Goal: Navigation & Orientation: Find specific page/section

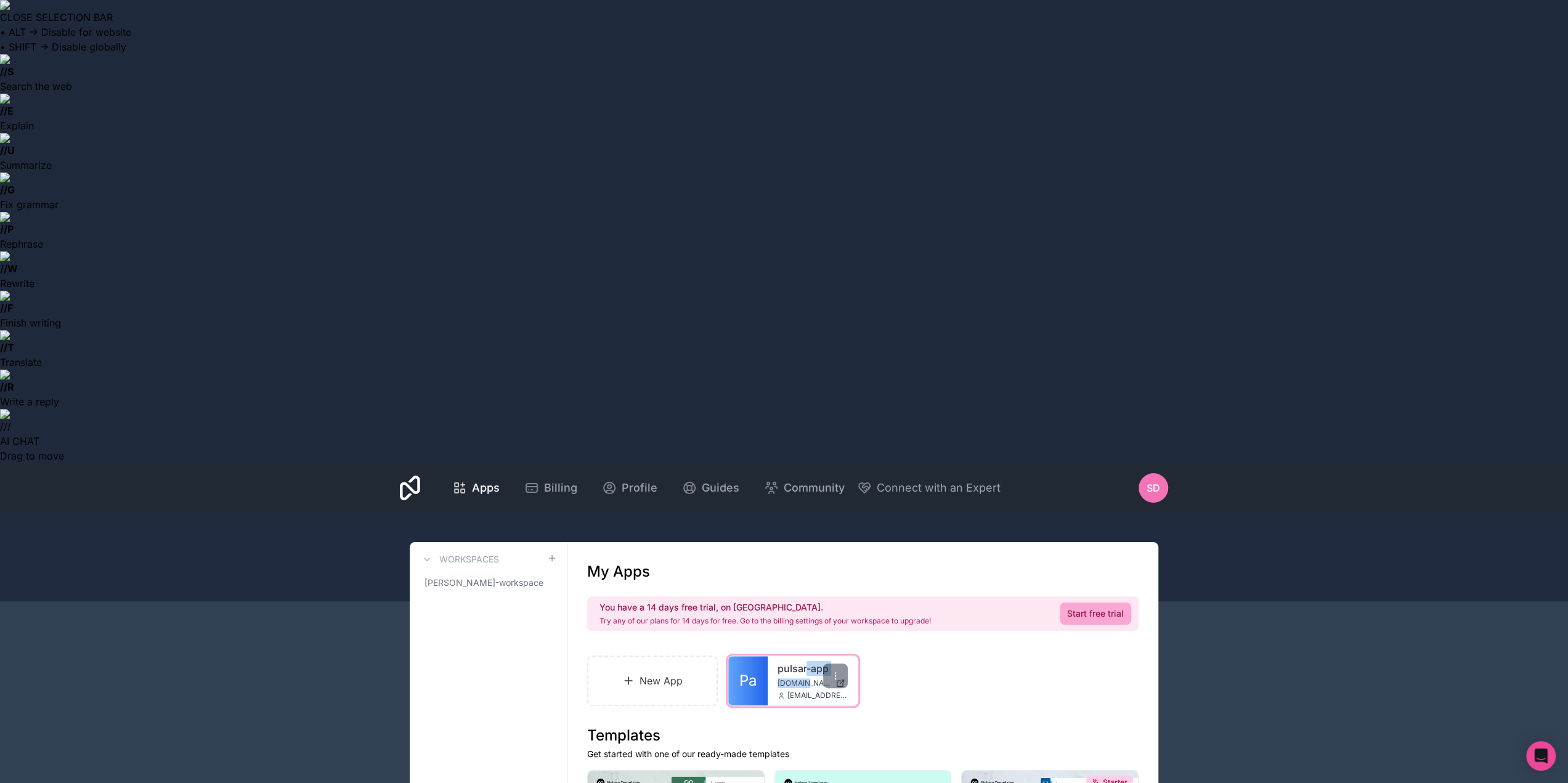
click at [806, 656] on div "pulsar-app pulsar-app.noloco.co da@pulsar.guru" at bounding box center [812, 681] width 90 height 49
click at [804, 691] on span "[EMAIL_ADDRESS][DOMAIN_NAME]" at bounding box center [817, 695] width 60 height 10
click at [806, 691] on span "[EMAIL_ADDRESS][DOMAIN_NAME]" at bounding box center [817, 695] width 60 height 10
click at [804, 691] on span "[EMAIL_ADDRESS][DOMAIN_NAME]" at bounding box center [817, 695] width 60 height 10
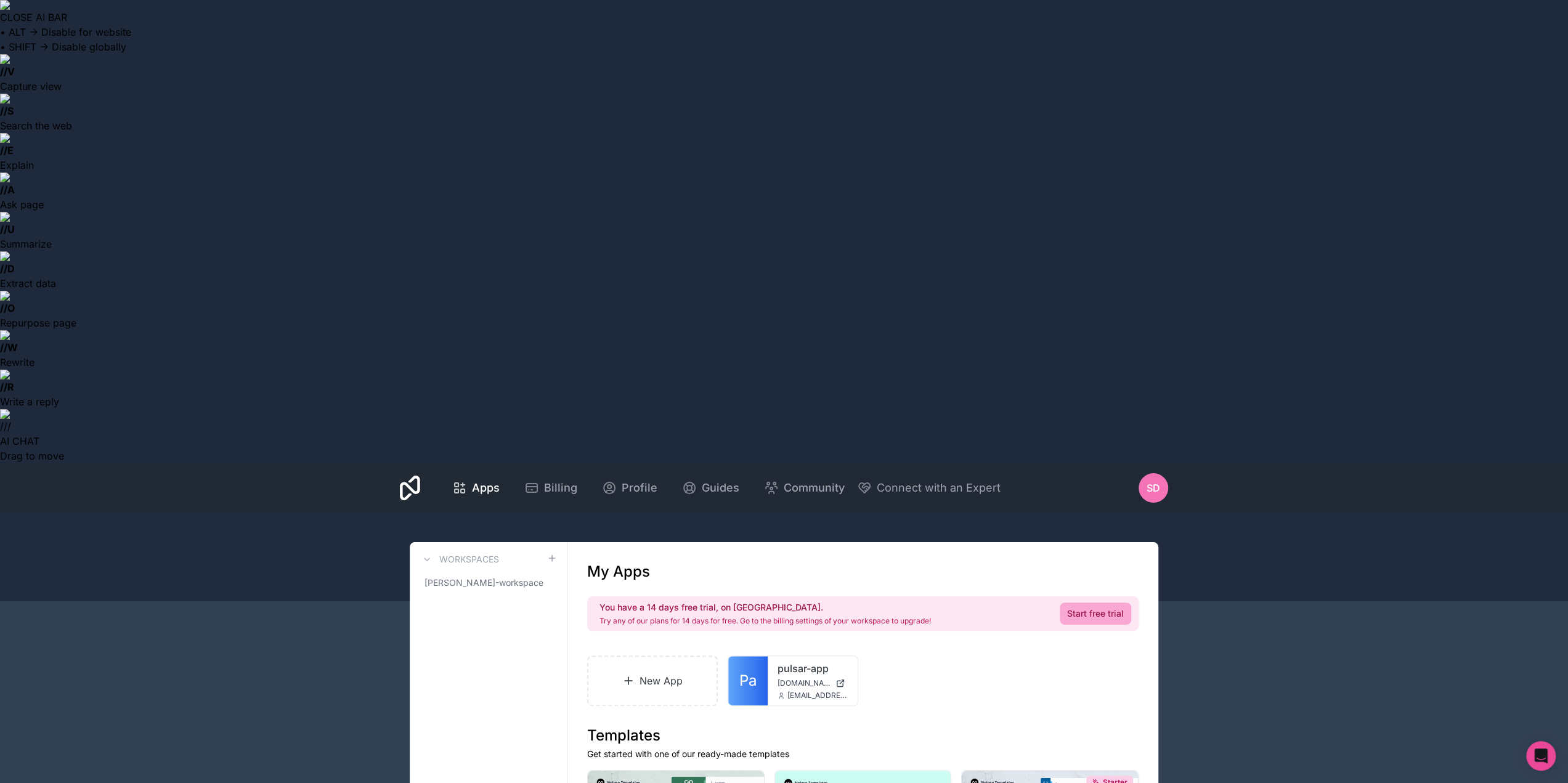
click at [478, 479] on span "Apps" at bounding box center [485, 487] width 28 height 17
click at [476, 479] on span "Apps" at bounding box center [485, 487] width 28 height 17
click at [505, 577] on span "[PERSON_NAME]-workspace" at bounding box center [480, 583] width 112 height 13
click at [744, 671] on span "Pa" at bounding box center [747, 681] width 17 height 19
